Goal: Task Accomplishment & Management: Use online tool/utility

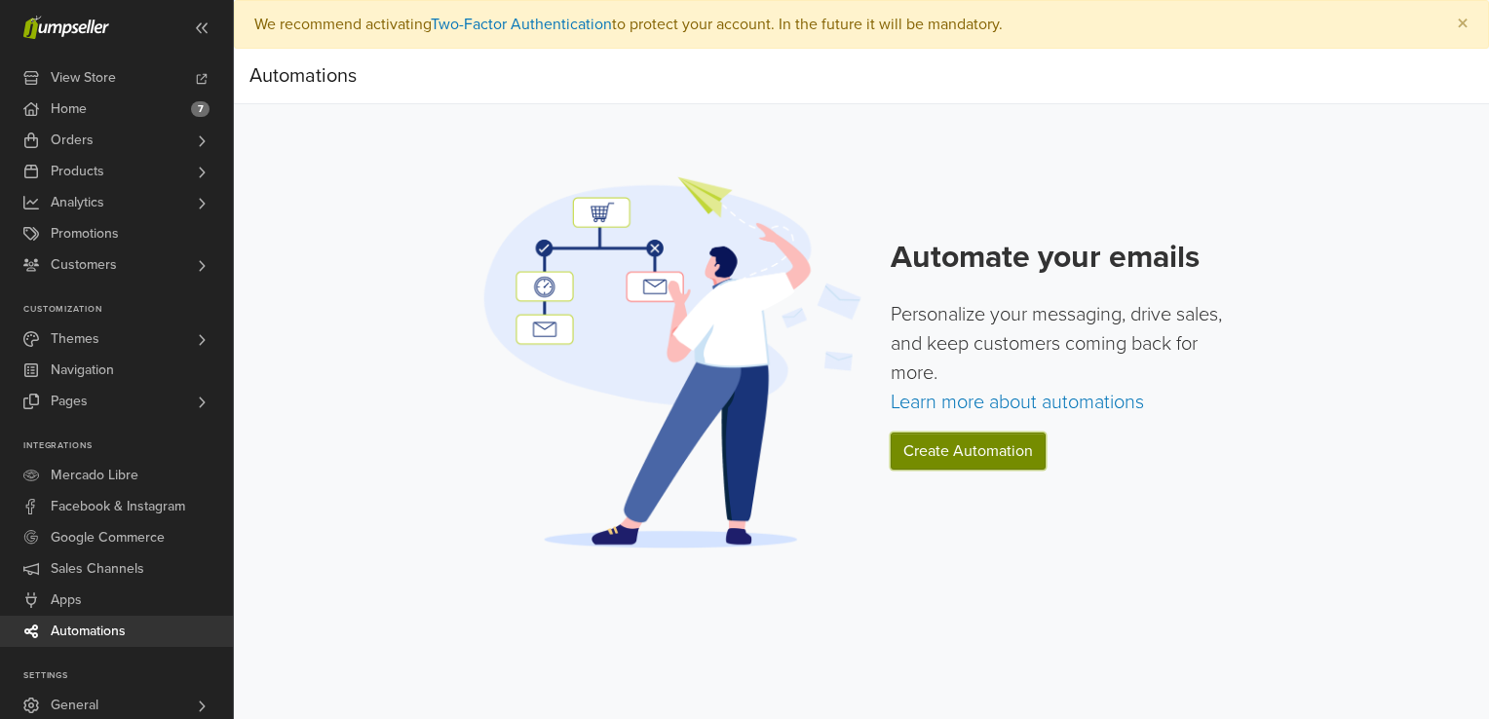
click at [983, 451] on link "Create Automation" at bounding box center [968, 451] width 155 height 37
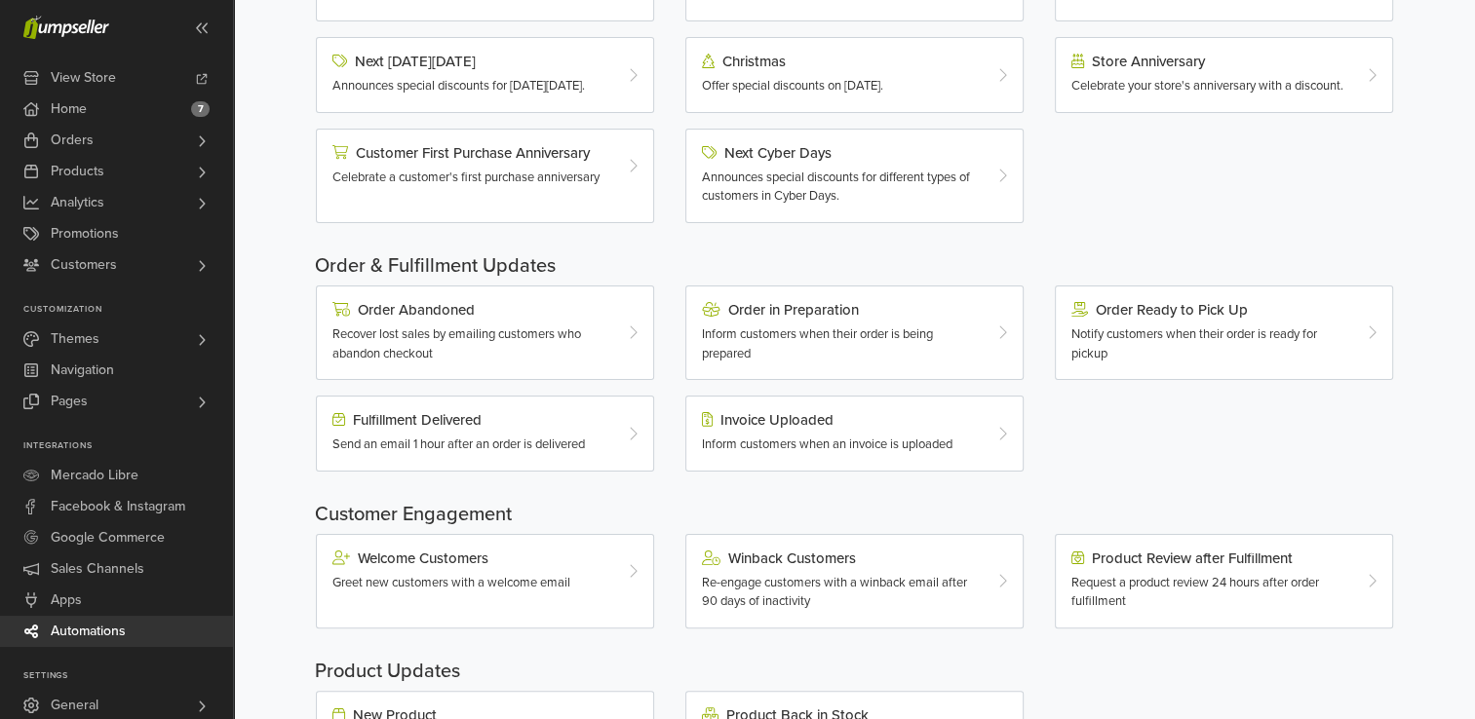
scroll to position [334, 0]
click at [542, 349] on span "Recover lost sales by emailing customers who abandon checkout" at bounding box center [456, 343] width 249 height 35
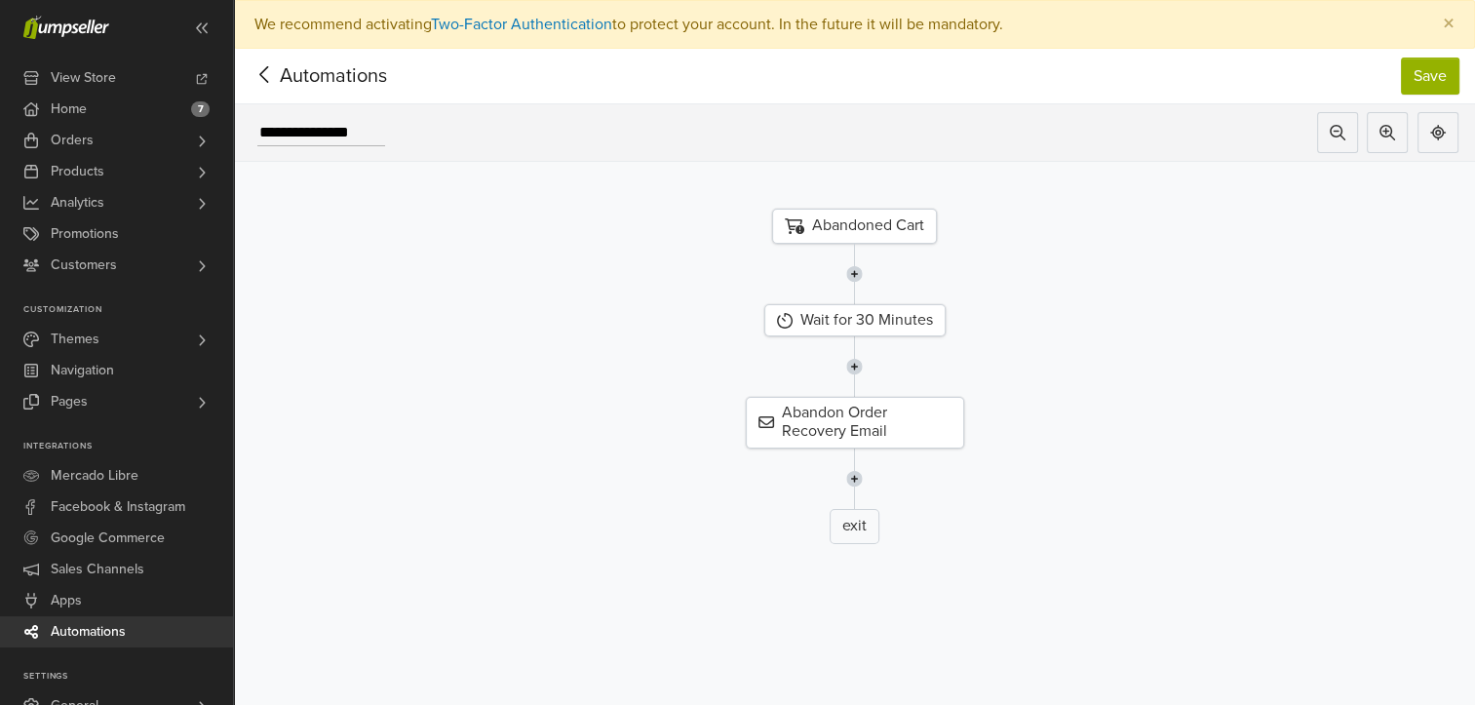
click at [260, 71] on icon at bounding box center [265, 74] width 30 height 24
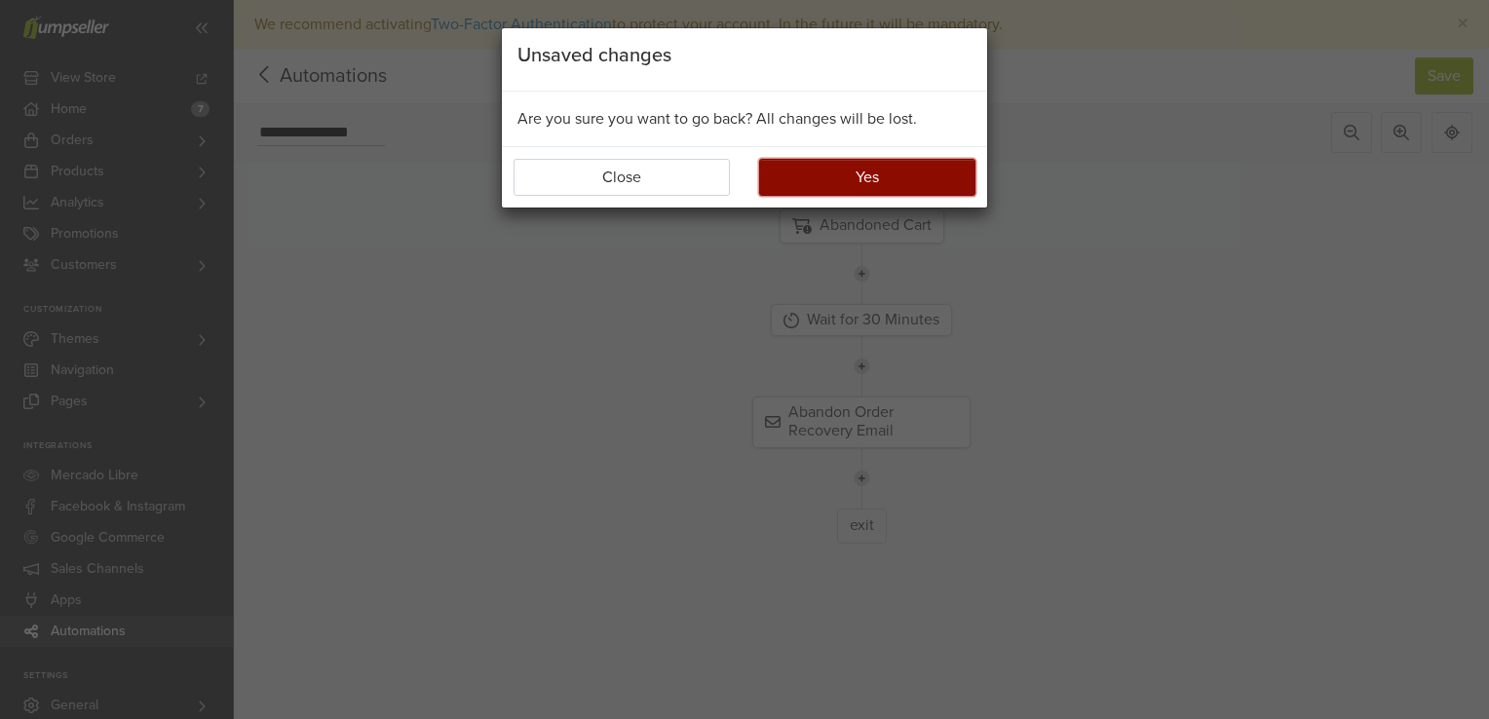
click at [862, 170] on button "Yes" at bounding box center [867, 177] width 216 height 37
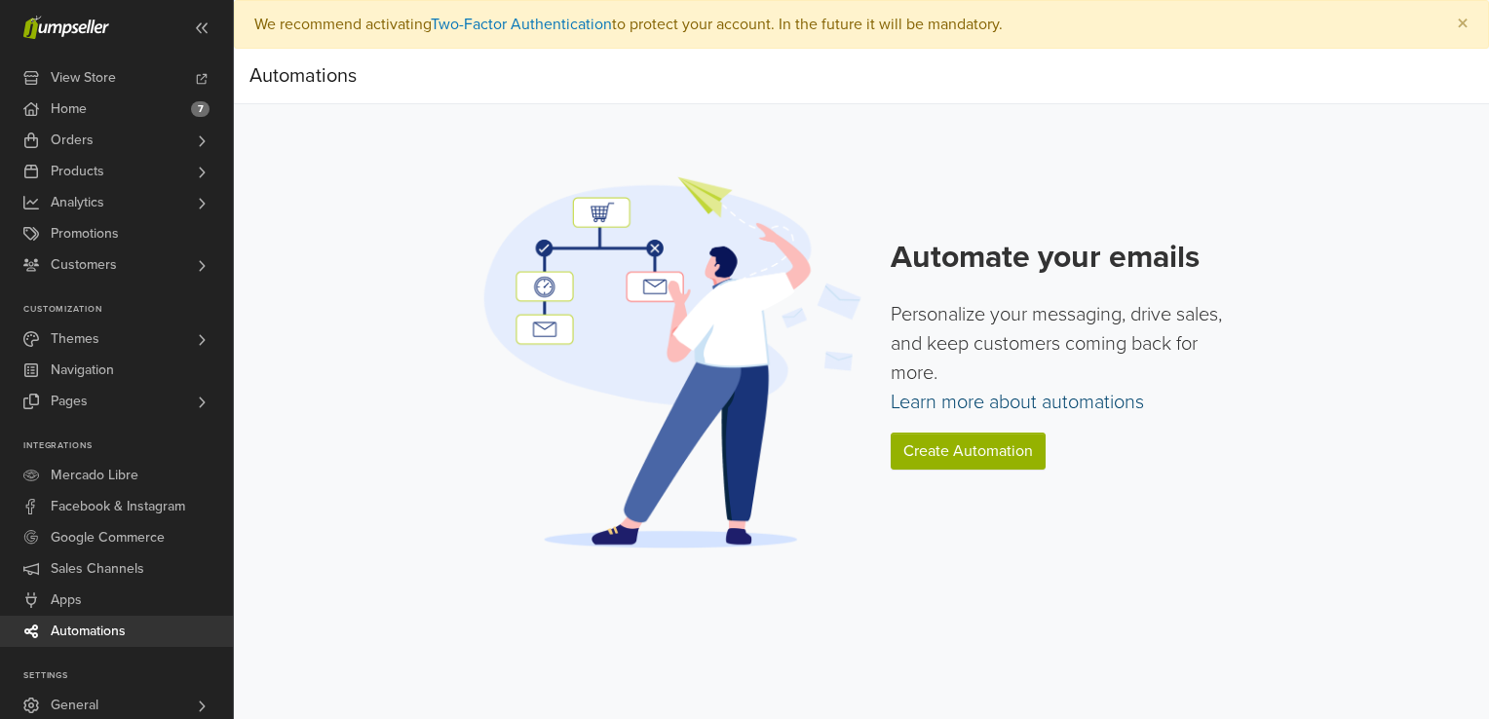
click at [1010, 403] on link "Learn more about automations" at bounding box center [1017, 402] width 253 height 23
click at [939, 448] on link "Create Automation" at bounding box center [968, 451] width 155 height 37
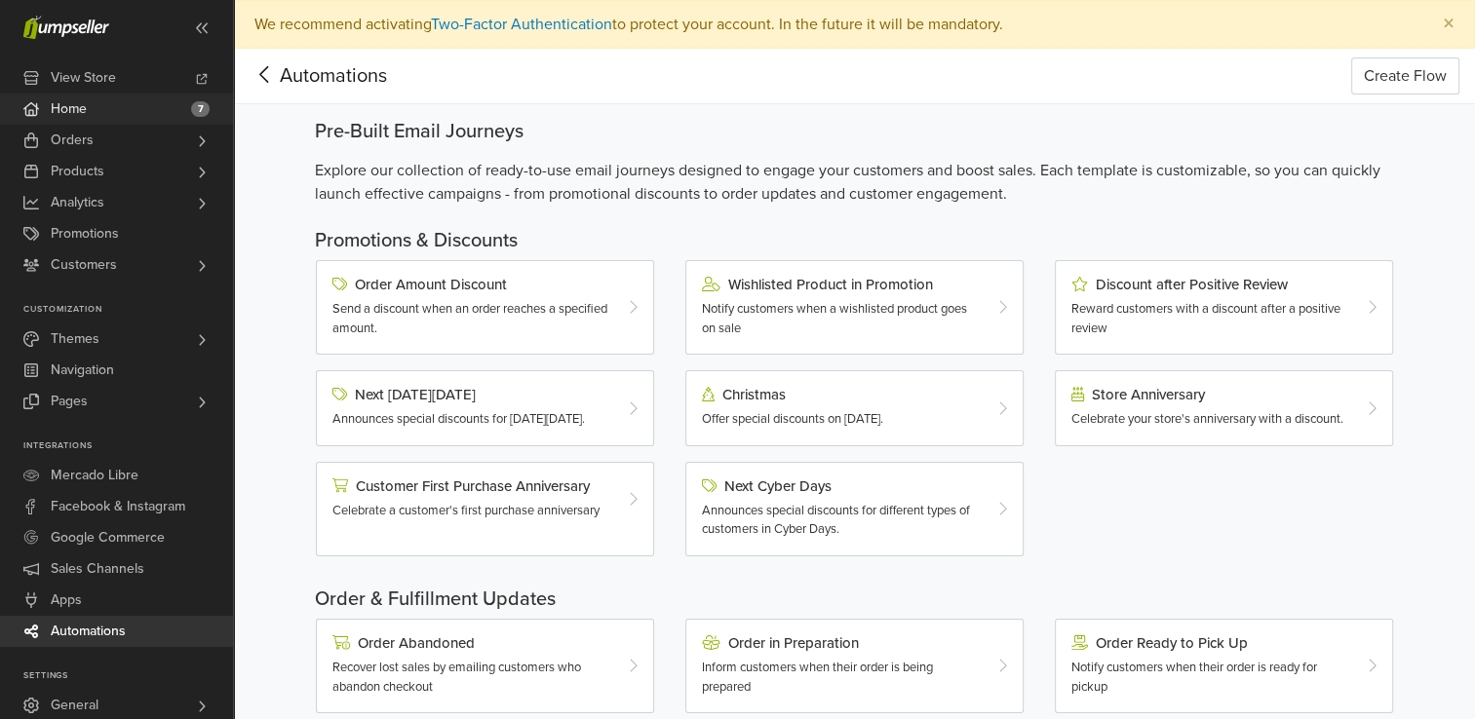
click at [58, 103] on span "Home" at bounding box center [69, 109] width 36 height 31
